Goal: Navigation & Orientation: Find specific page/section

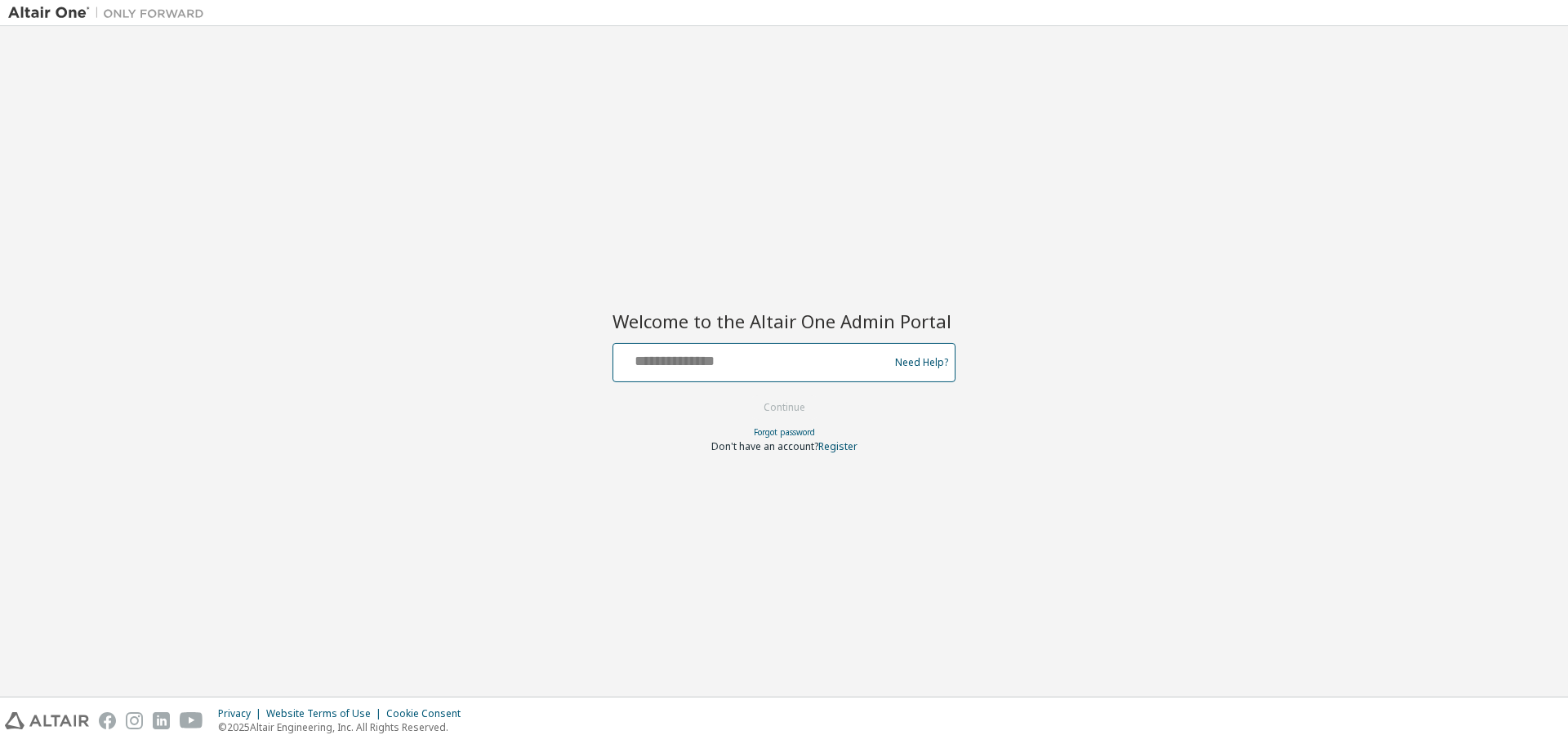
click at [689, 350] on input "text" at bounding box center [753, 359] width 267 height 23
type input "**********"
click at [801, 404] on button "Continue" at bounding box center [785, 407] width 76 height 24
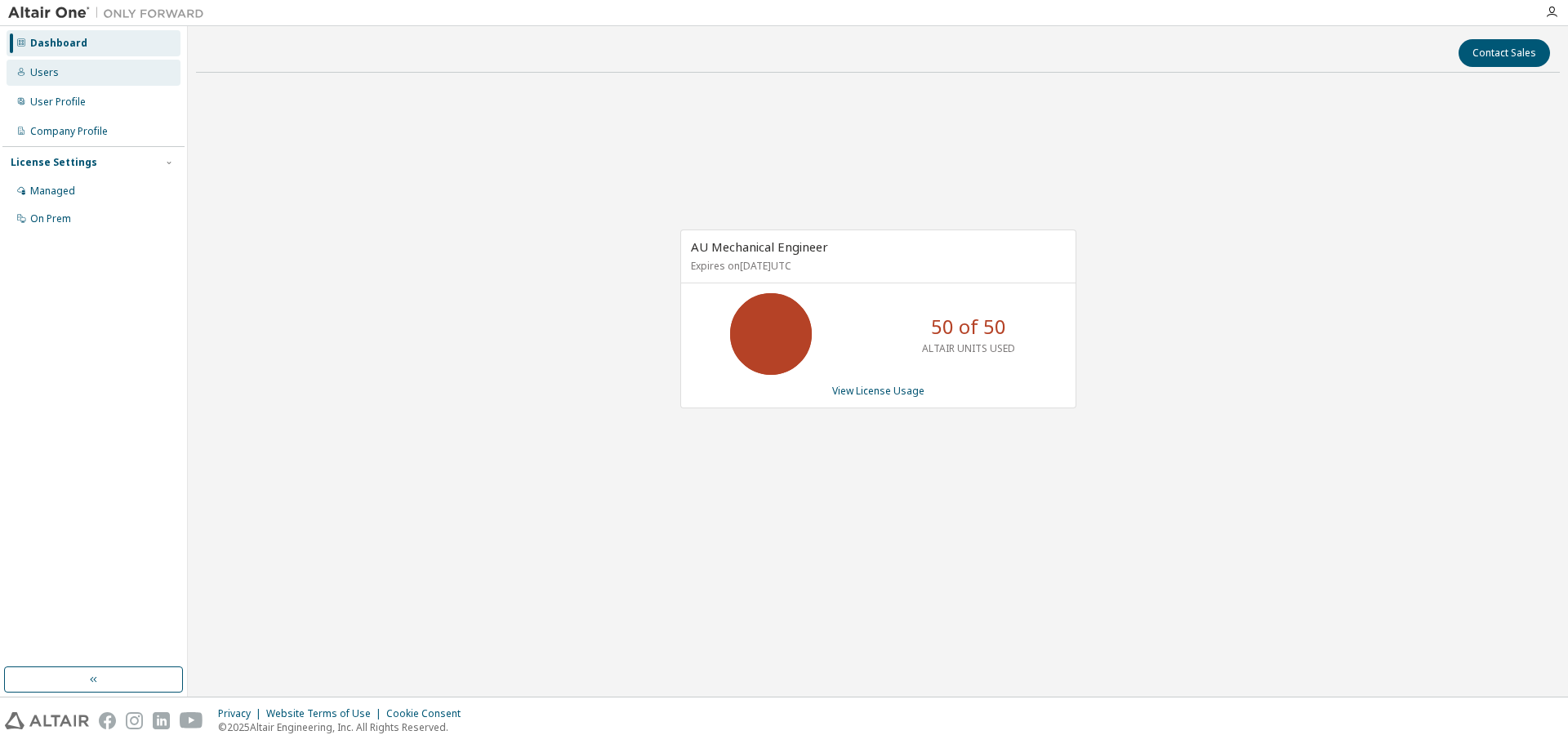
click at [46, 67] on div "Users" at bounding box center [44, 72] width 28 height 13
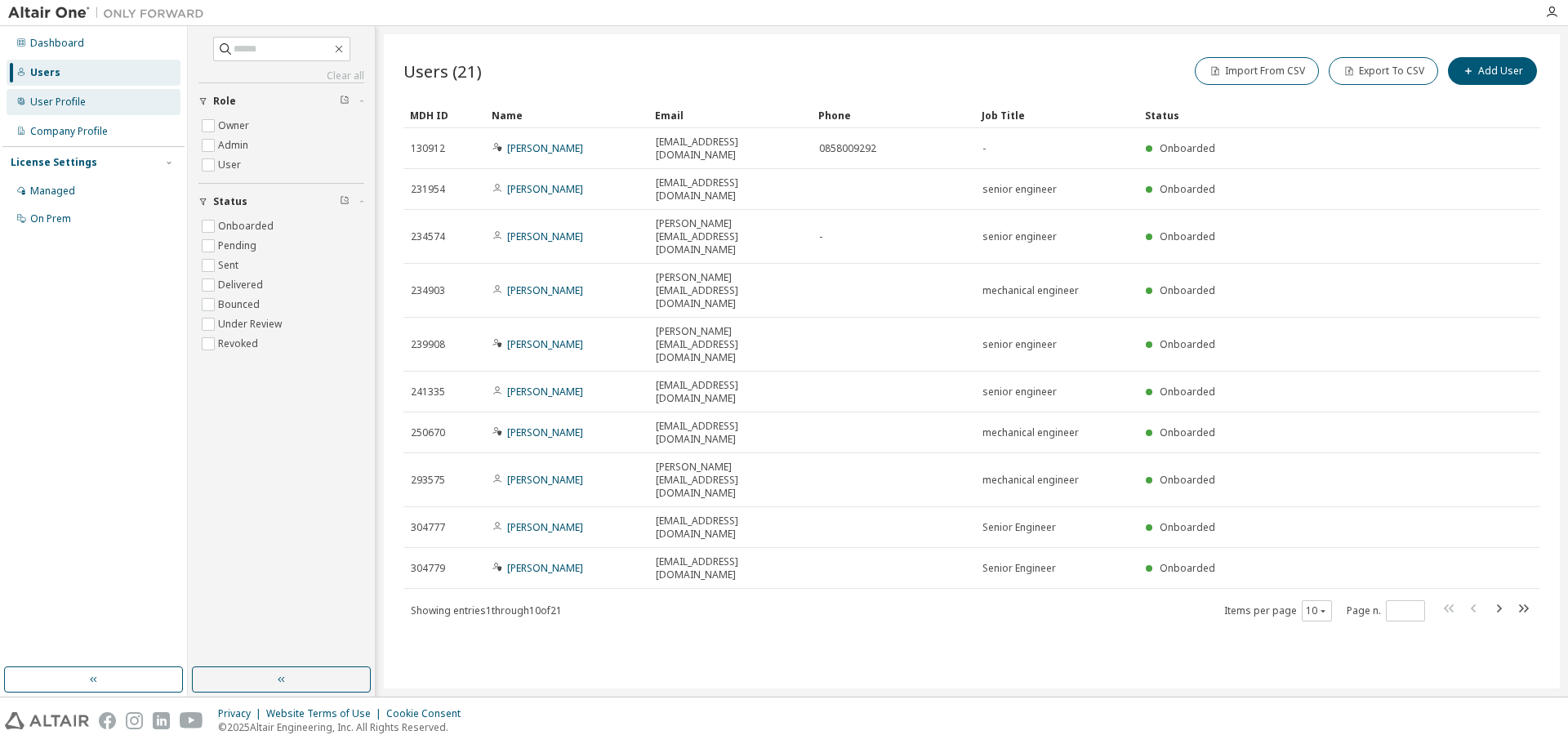
click at [81, 102] on div "User Profile" at bounding box center [58, 102] width 56 height 13
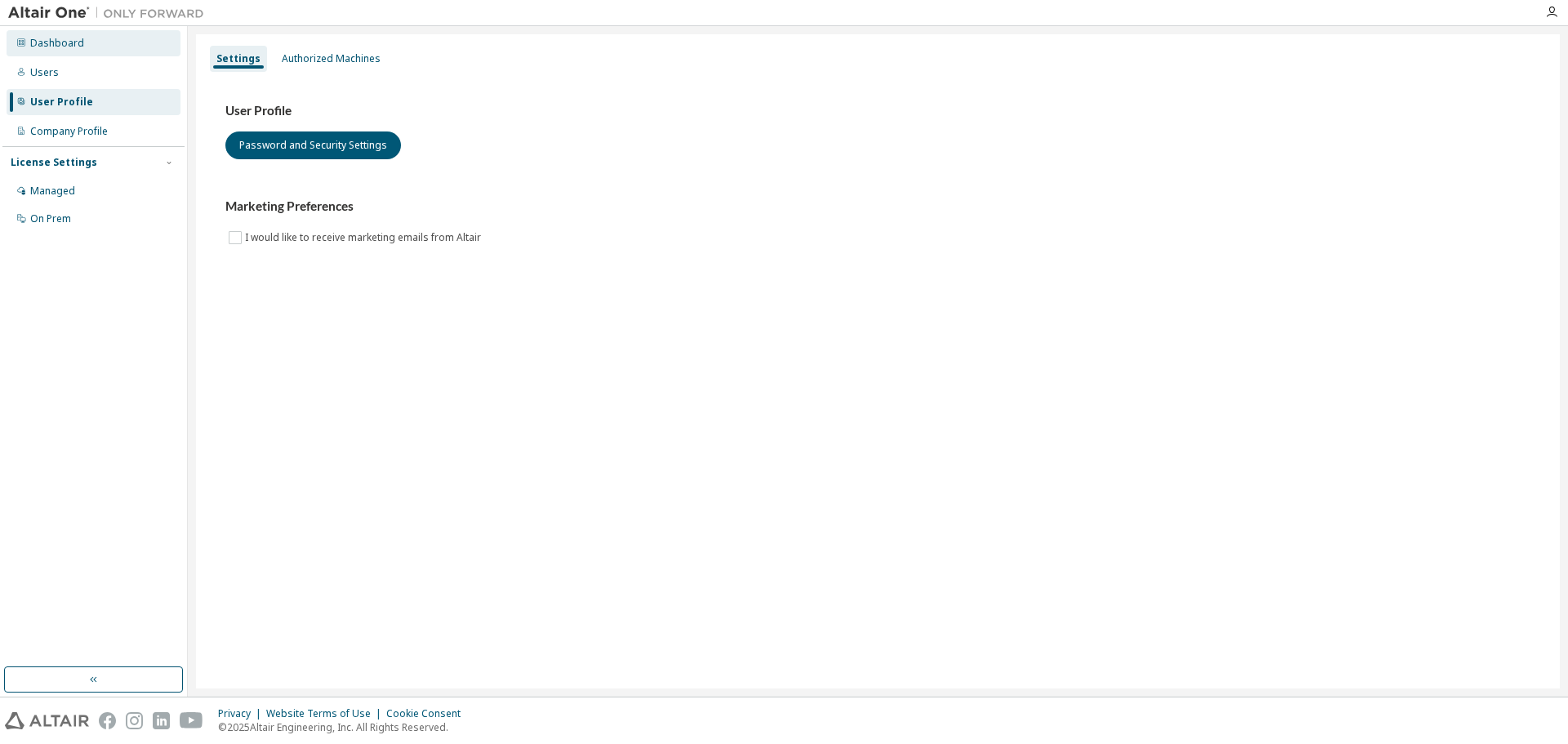
click at [61, 42] on div "Dashboard" at bounding box center [57, 43] width 54 height 13
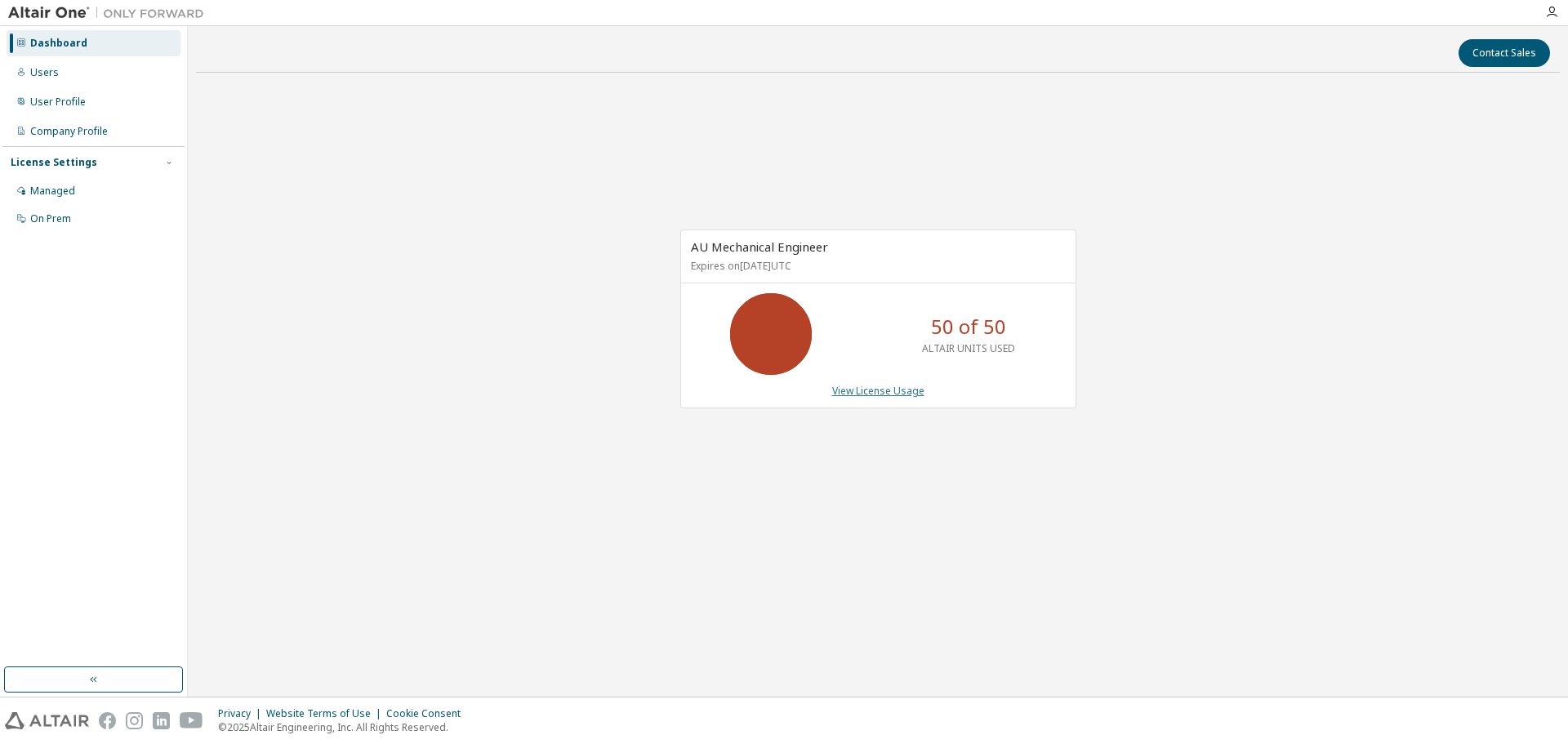
click at [883, 395] on link "View License Usage" at bounding box center [878, 391] width 92 height 14
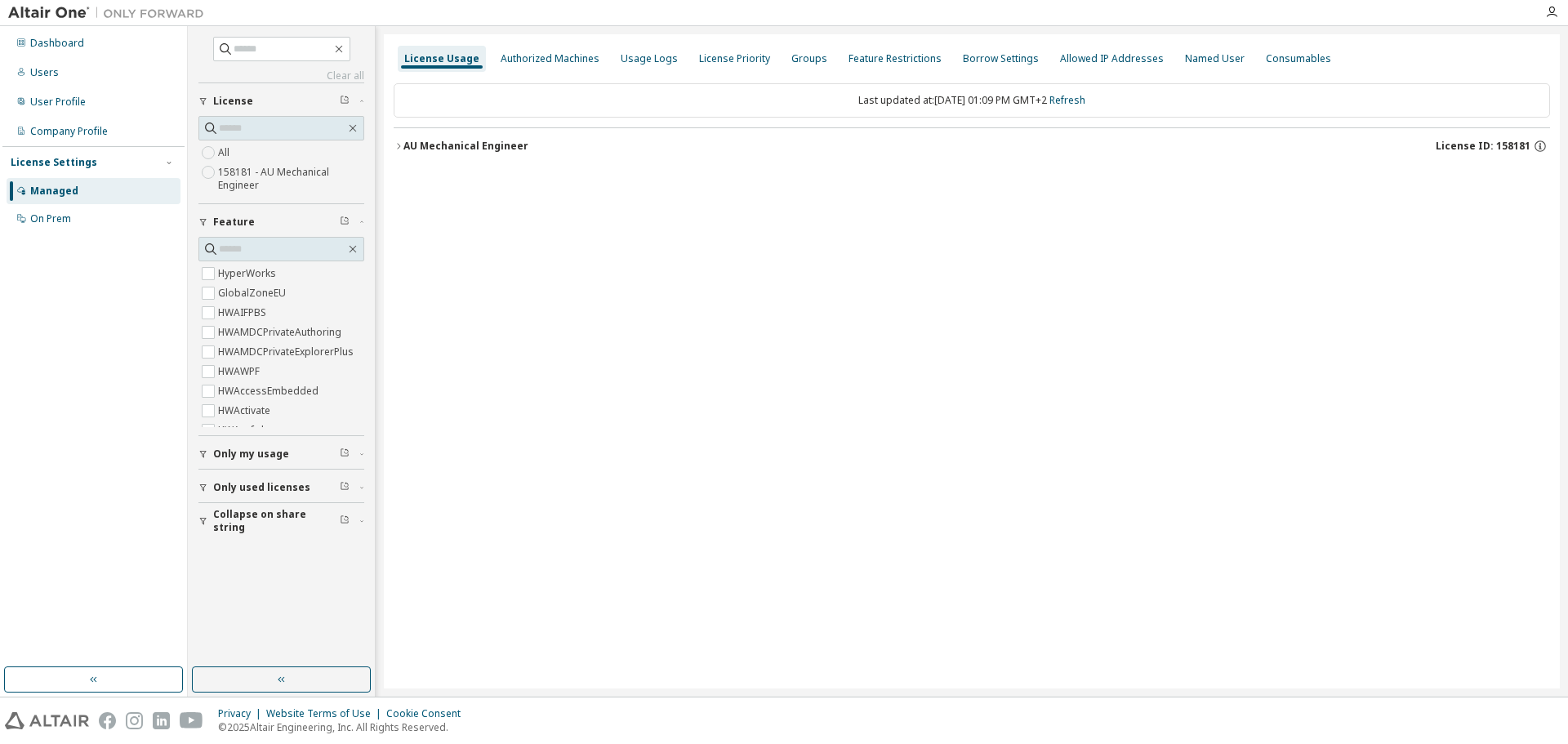
click at [399, 143] on icon "button" at bounding box center [398, 146] width 10 height 10
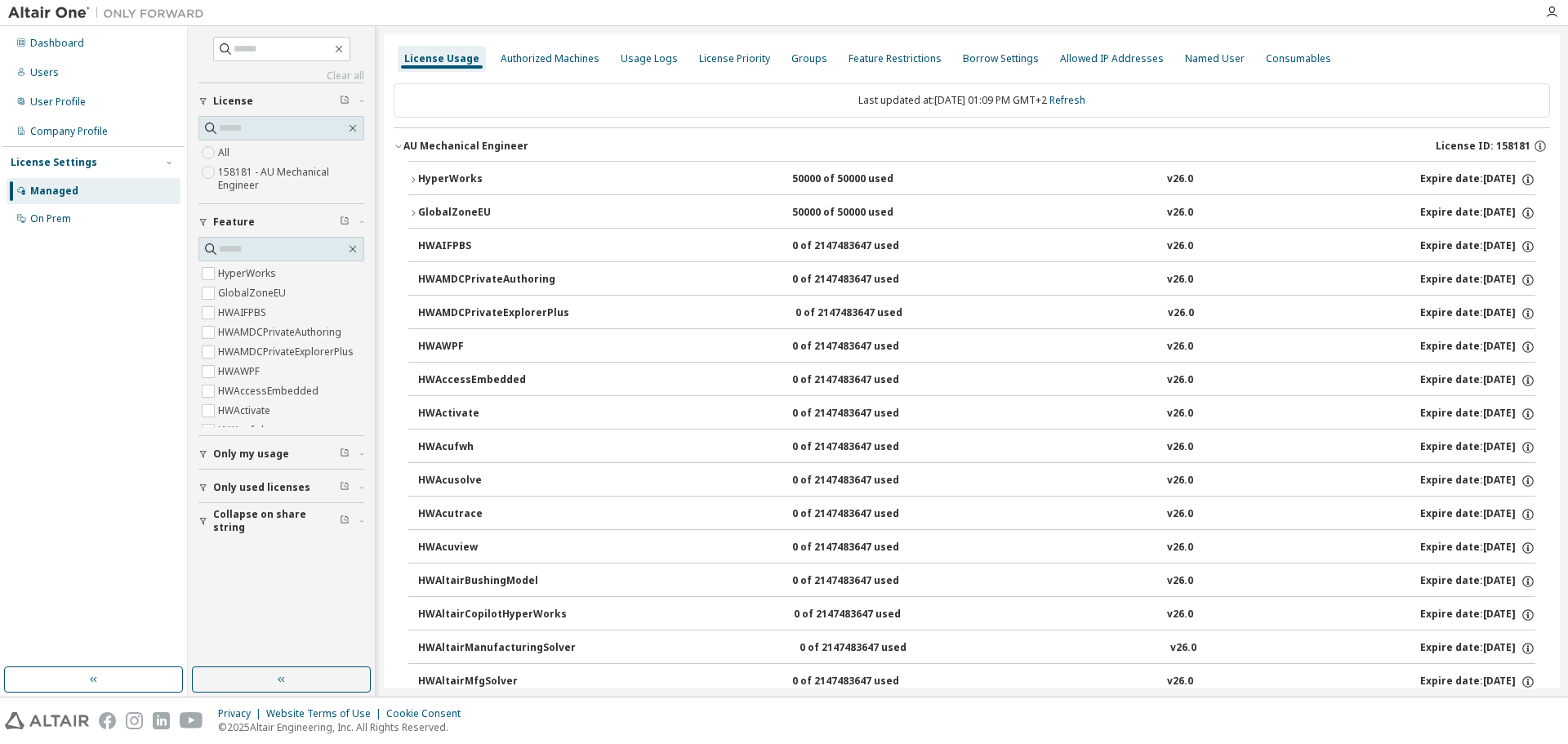
click at [408, 180] on icon "button" at bounding box center [413, 180] width 10 height 10
